Goal: Information Seeking & Learning: Learn about a topic

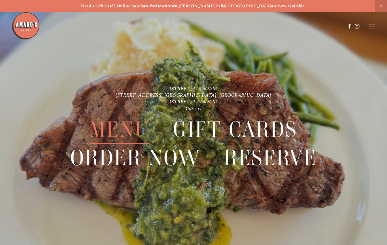
click at [117, 130] on span "Menu" at bounding box center [120, 129] width 60 height 28
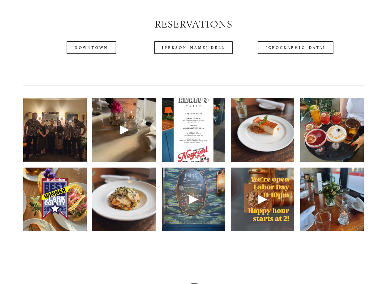
scroll to position [718, 0]
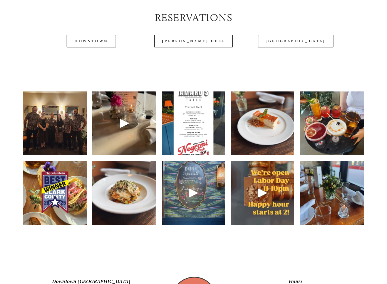
click at [60, 128] on img at bounding box center [55, 123] width 85 height 64
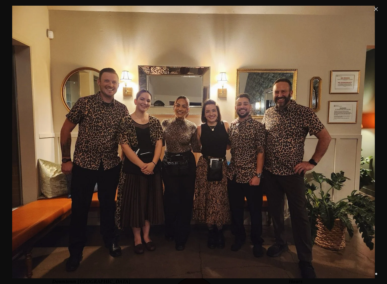
click at [380, 10] on link "Close" at bounding box center [376, 9] width 7 height 7
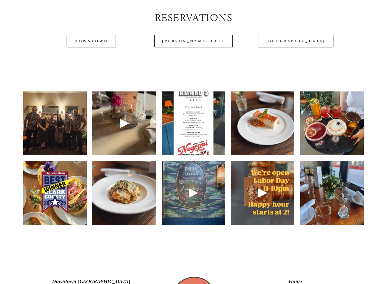
click at [273, 132] on img at bounding box center [263, 123] width 64 height 85
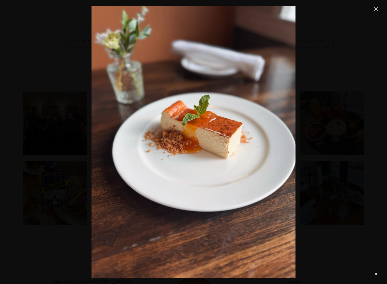
click at [375, 9] on link "Close" at bounding box center [376, 9] width 7 height 7
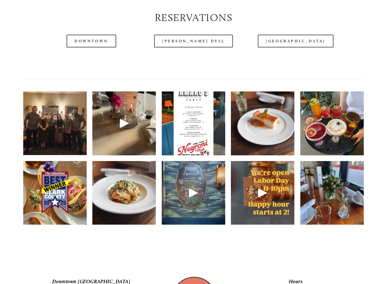
click at [132, 198] on img at bounding box center [124, 192] width 64 height 84
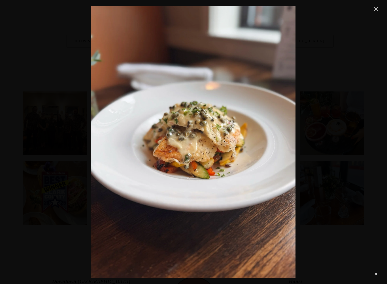
click at [378, 8] on link "Close" at bounding box center [376, 9] width 7 height 7
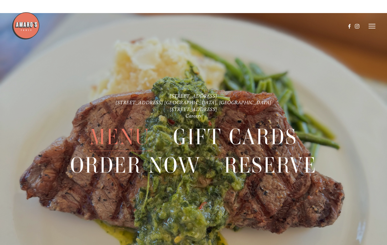
scroll to position [1215, 0]
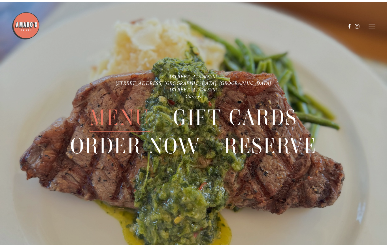
click at [124, 120] on span "Menu" at bounding box center [120, 117] width 60 height 28
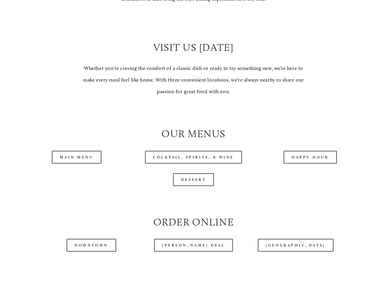
scroll to position [449, 0]
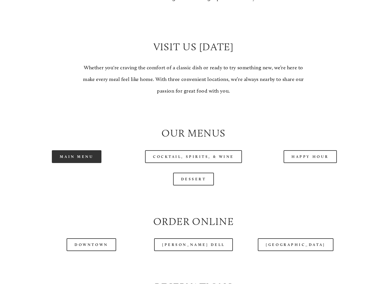
click at [78, 150] on link "Main Menu" at bounding box center [77, 156] width 50 height 13
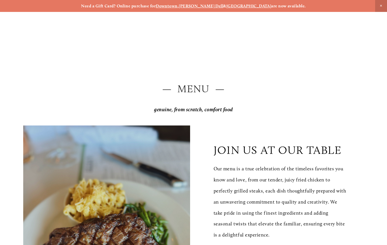
scroll to position [1215, 0]
